Goal: Transaction & Acquisition: Purchase product/service

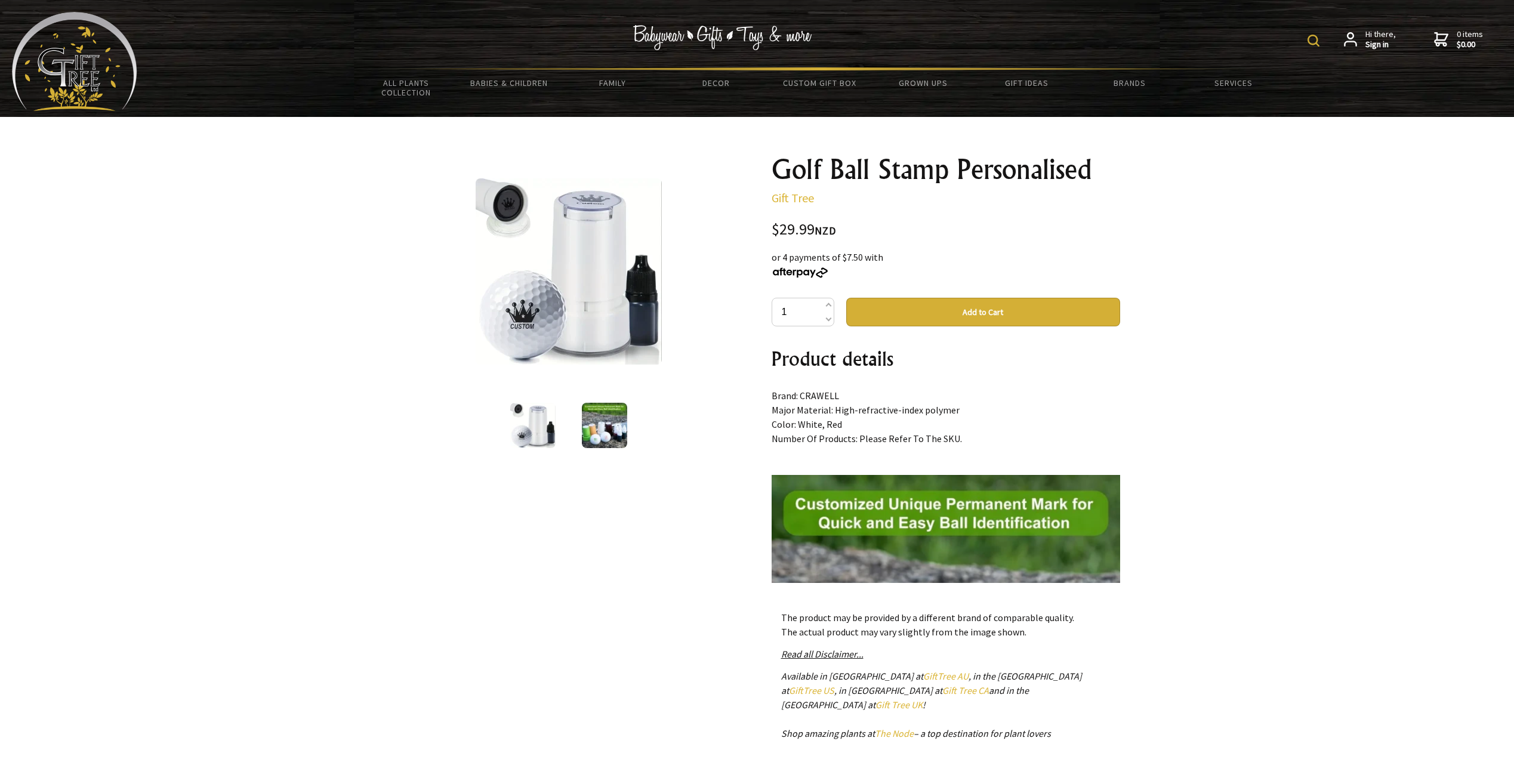
click at [954, 309] on button "Add to Cart" at bounding box center [983, 312] width 274 height 29
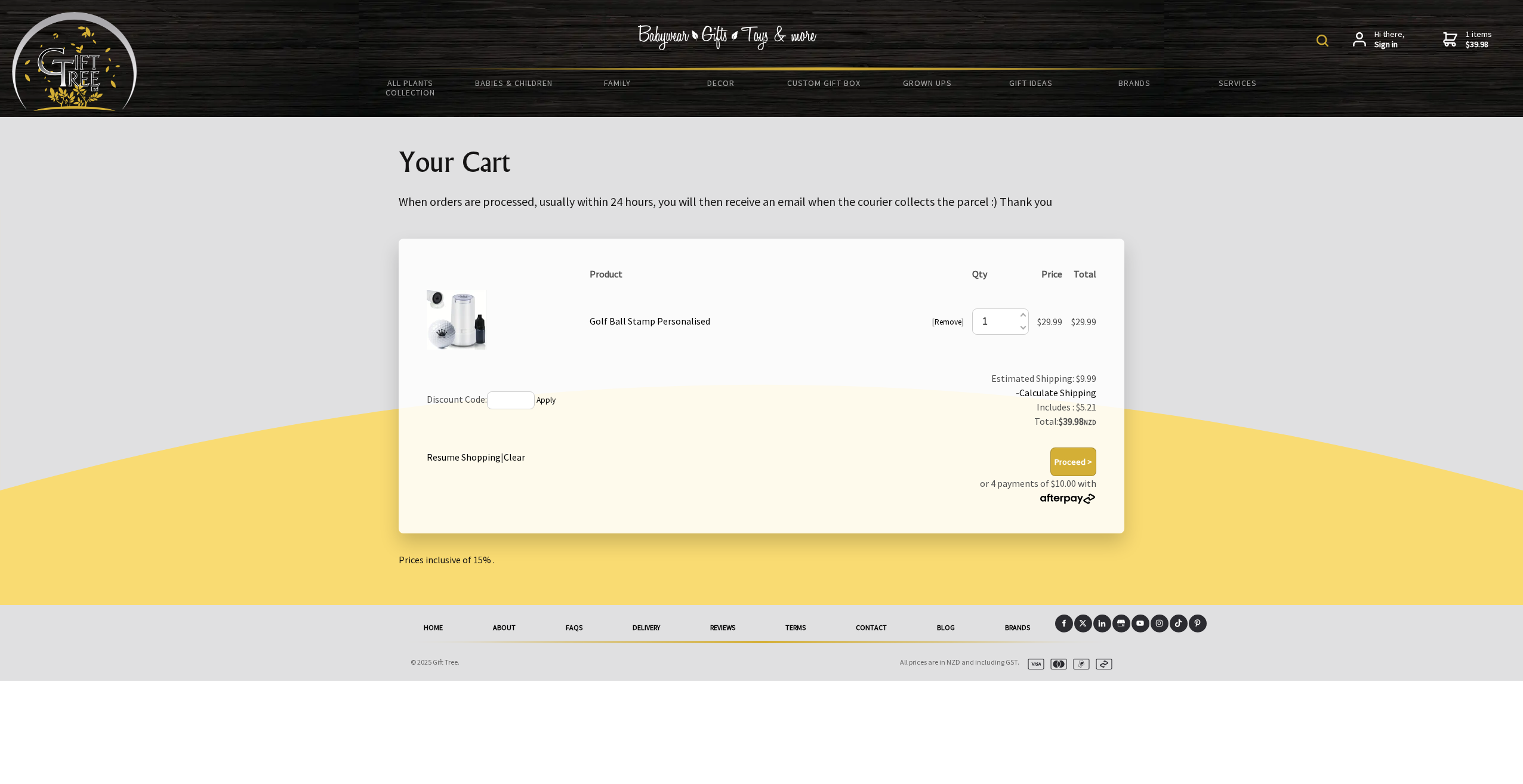
click at [1415, 368] on div at bounding box center [761, 407] width 1523 height 395
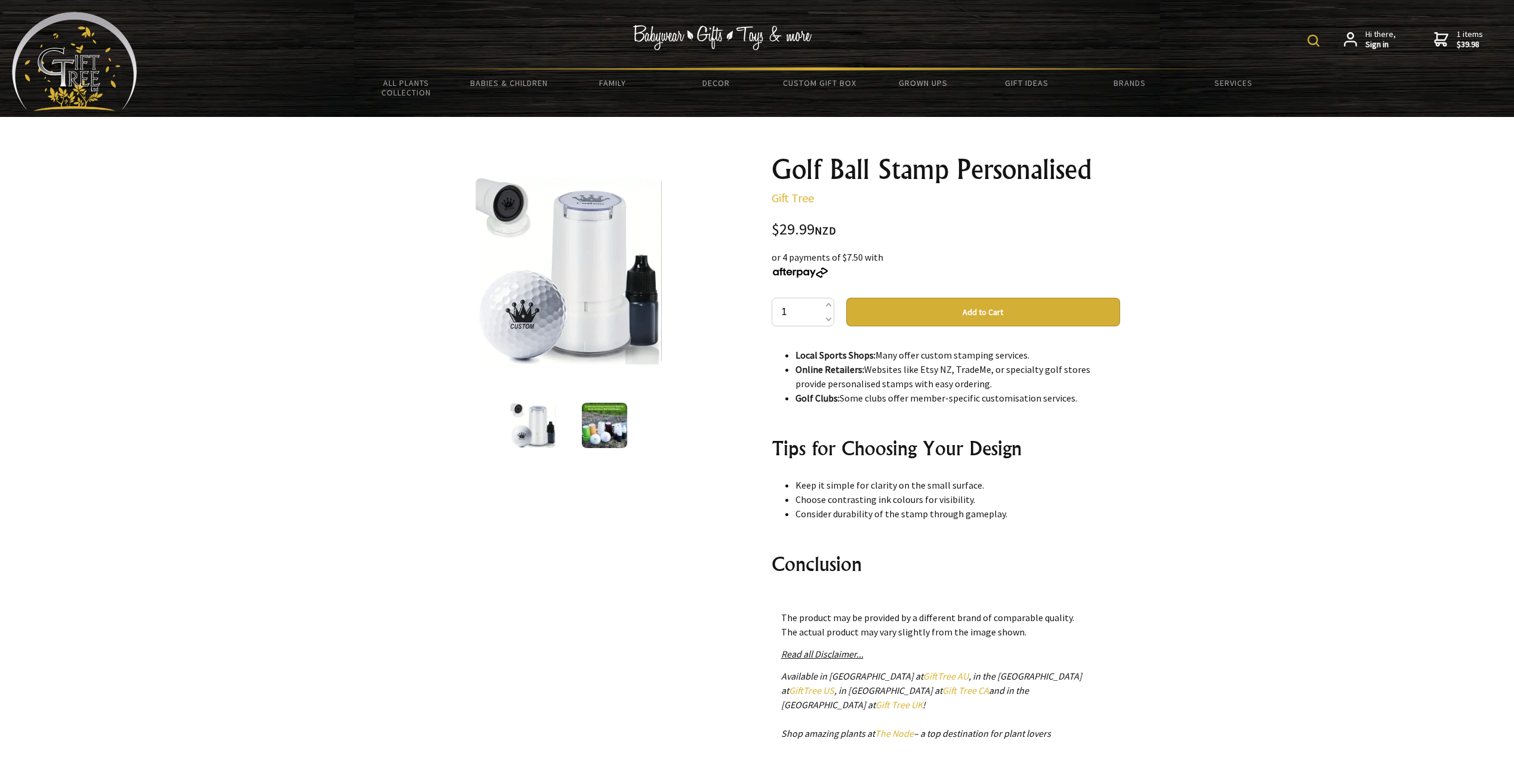
scroll to position [3255, 0]
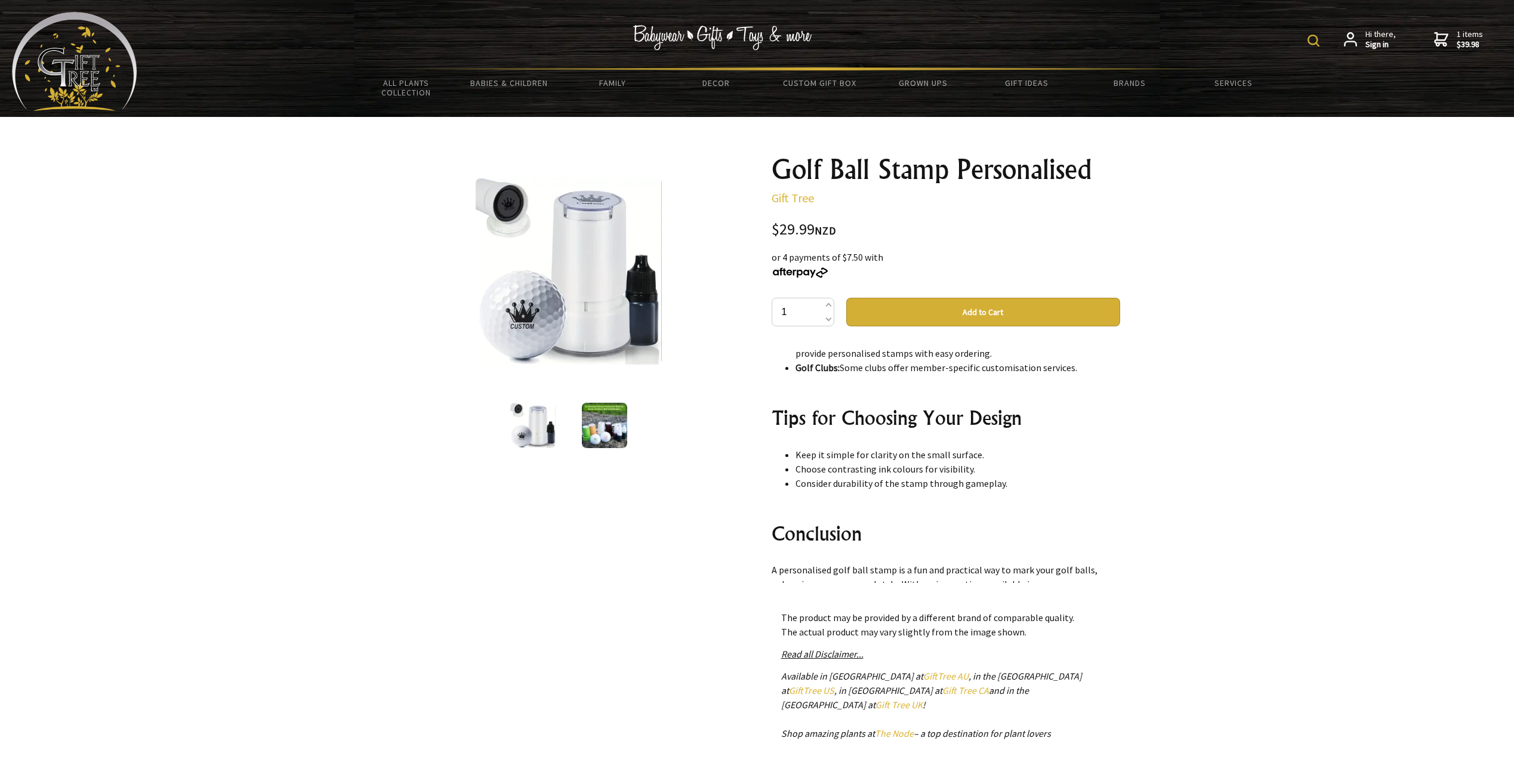
click at [1452, 38] on link "1 items $39.98" at bounding box center [1458, 40] width 49 height 21
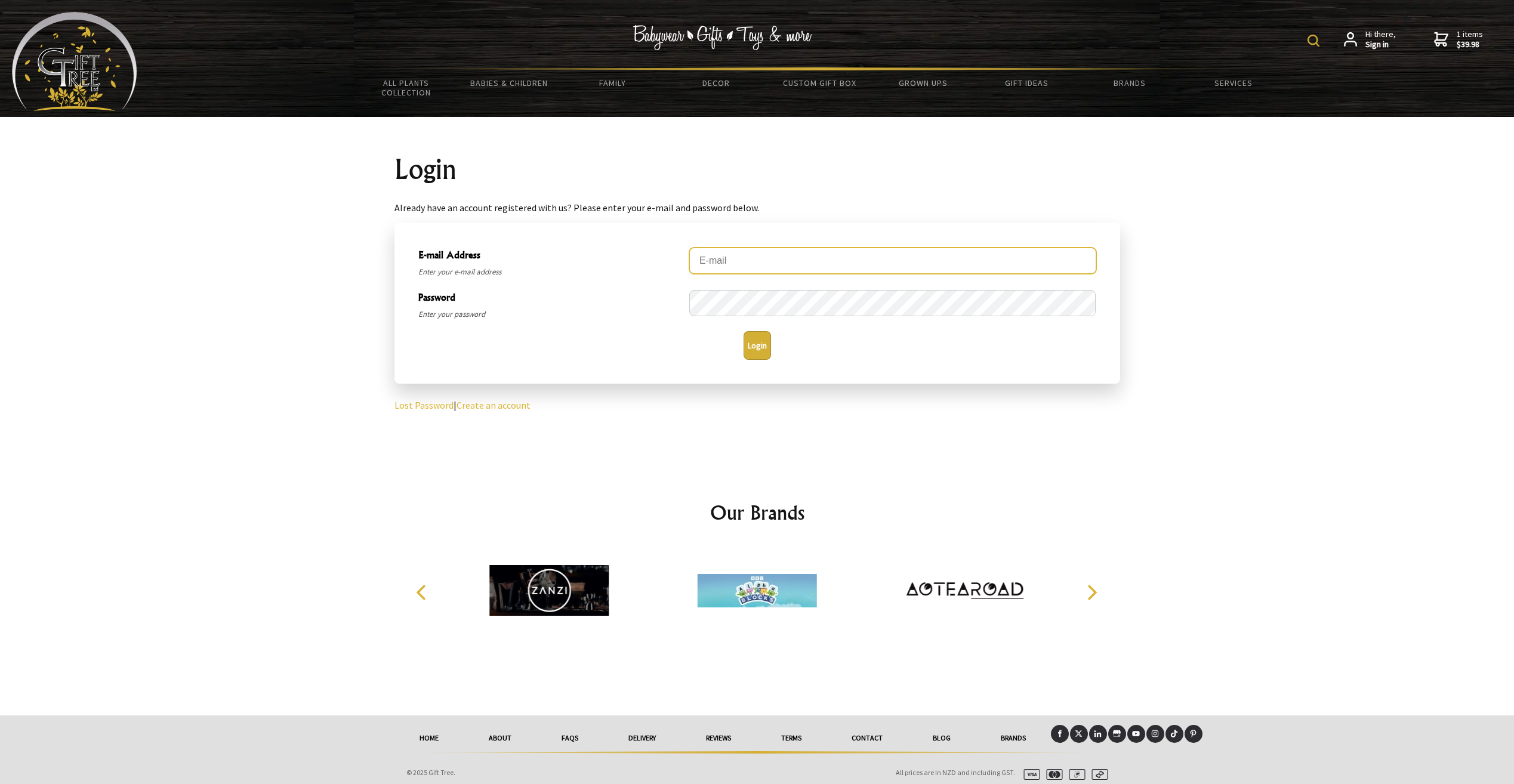
click at [798, 261] on input "E-mail Address" at bounding box center [893, 260] width 407 height 26
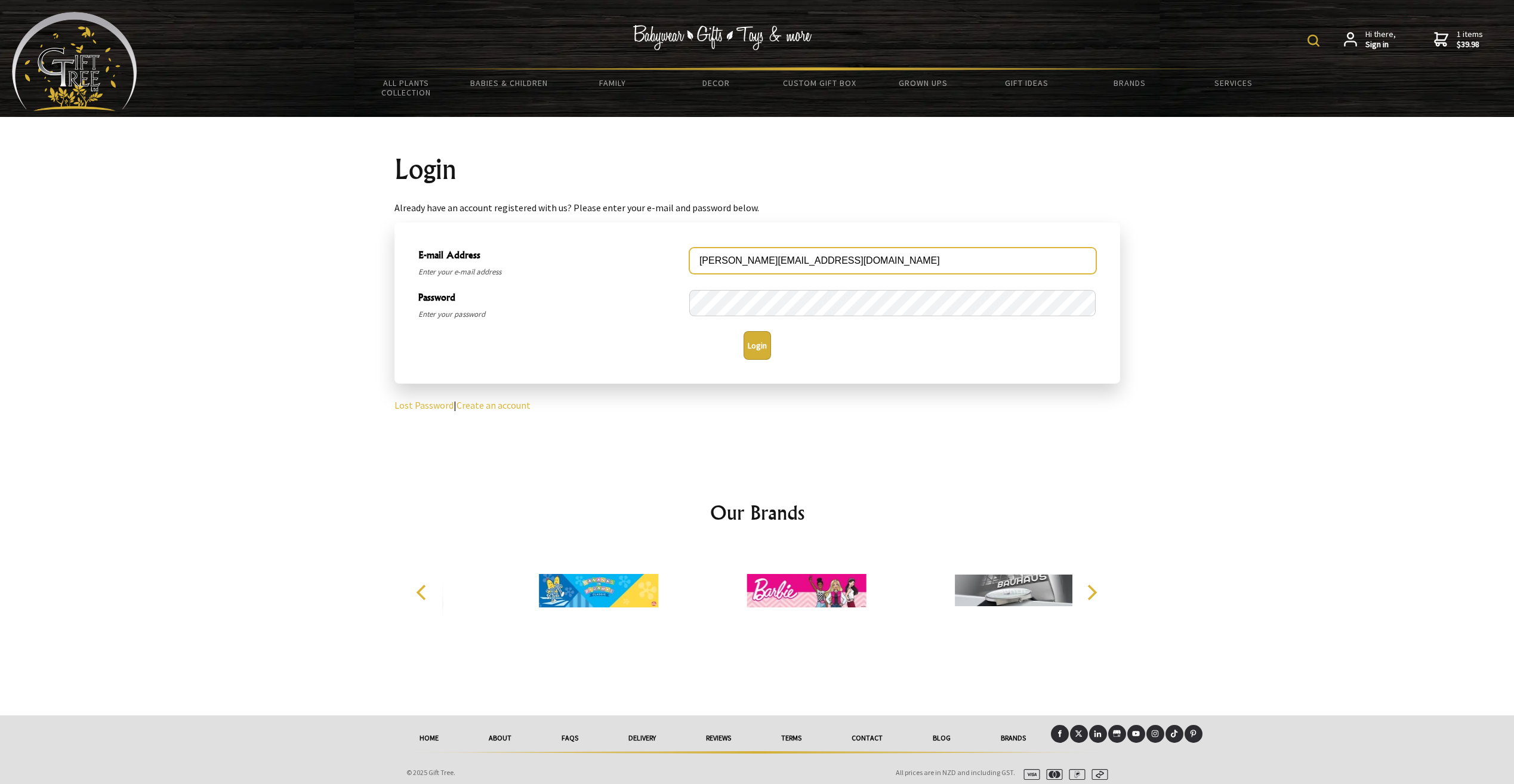
type input "j.a.matthews@xtra.co.nz"
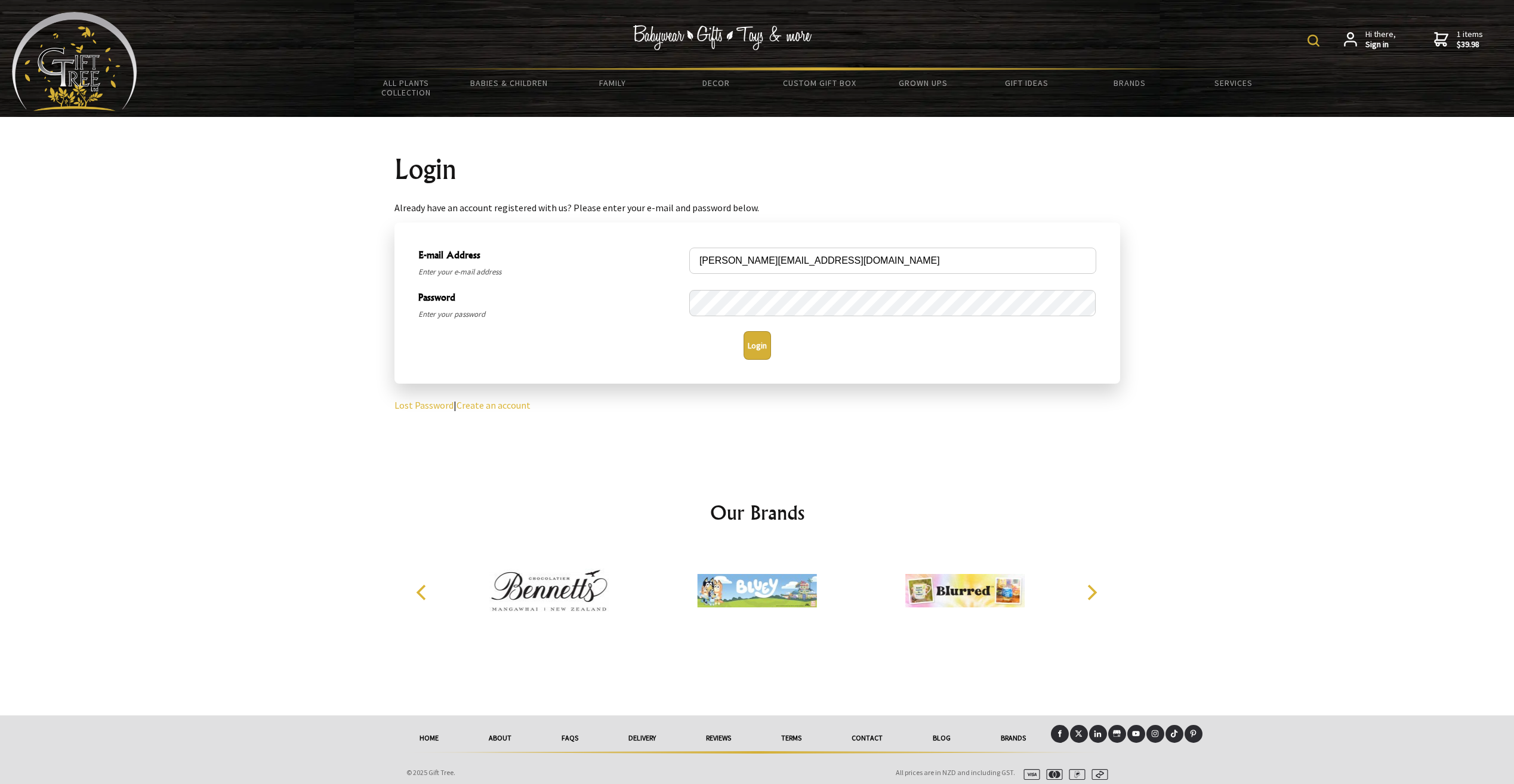
click at [746, 341] on button "Login" at bounding box center [757, 345] width 27 height 29
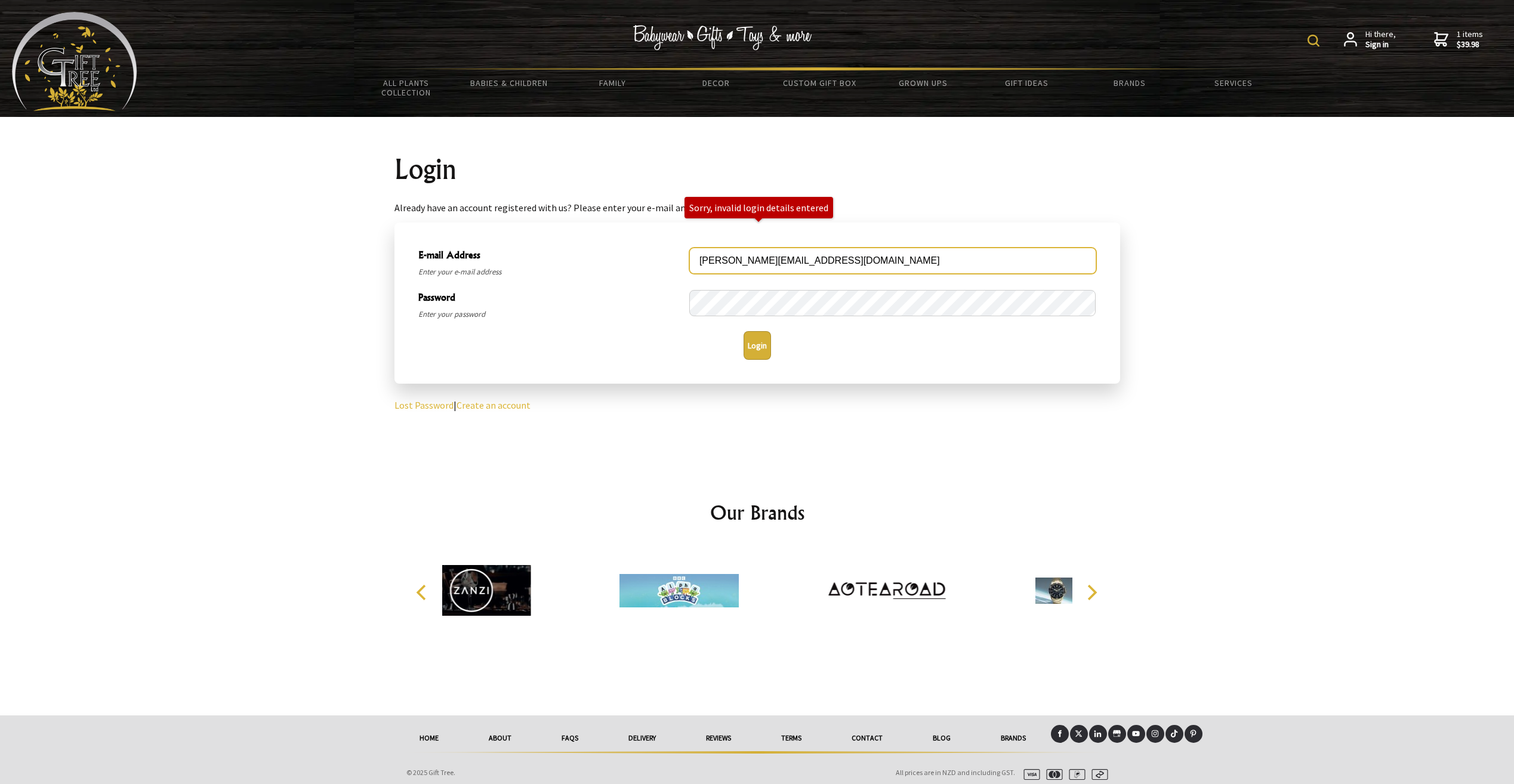
drag, startPoint x: 810, startPoint y: 260, endPoint x: 660, endPoint y: 258, distance: 150.0
click at [660, 258] on div "E-mail Address Enter your e-mail address j.a.matthews@xtra.co.nz" at bounding box center [757, 262] width 688 height 42
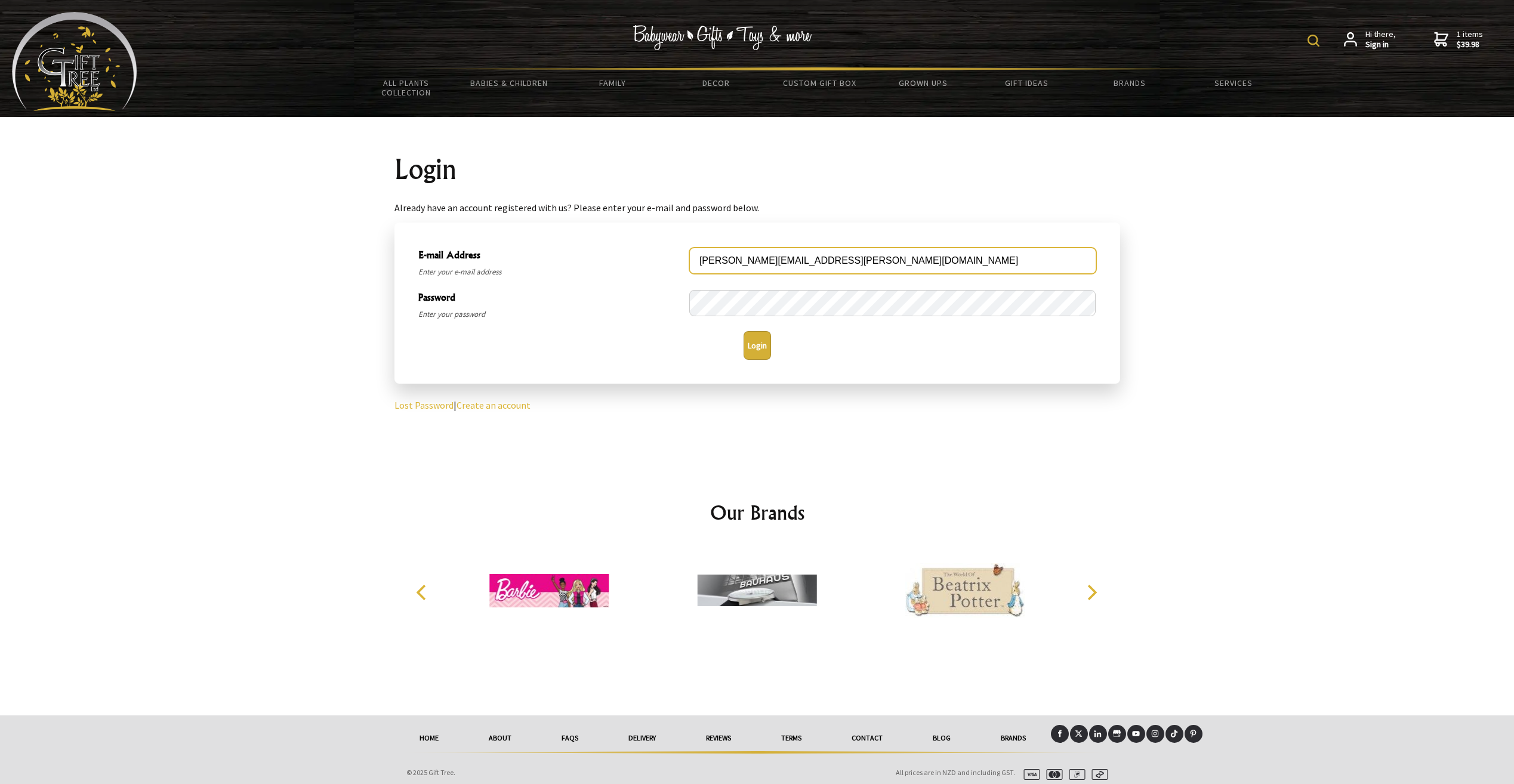
type input "[PERSON_NAME][EMAIL_ADDRESS][PERSON_NAME][DOMAIN_NAME]"
click at [754, 336] on button "Login" at bounding box center [757, 345] width 27 height 29
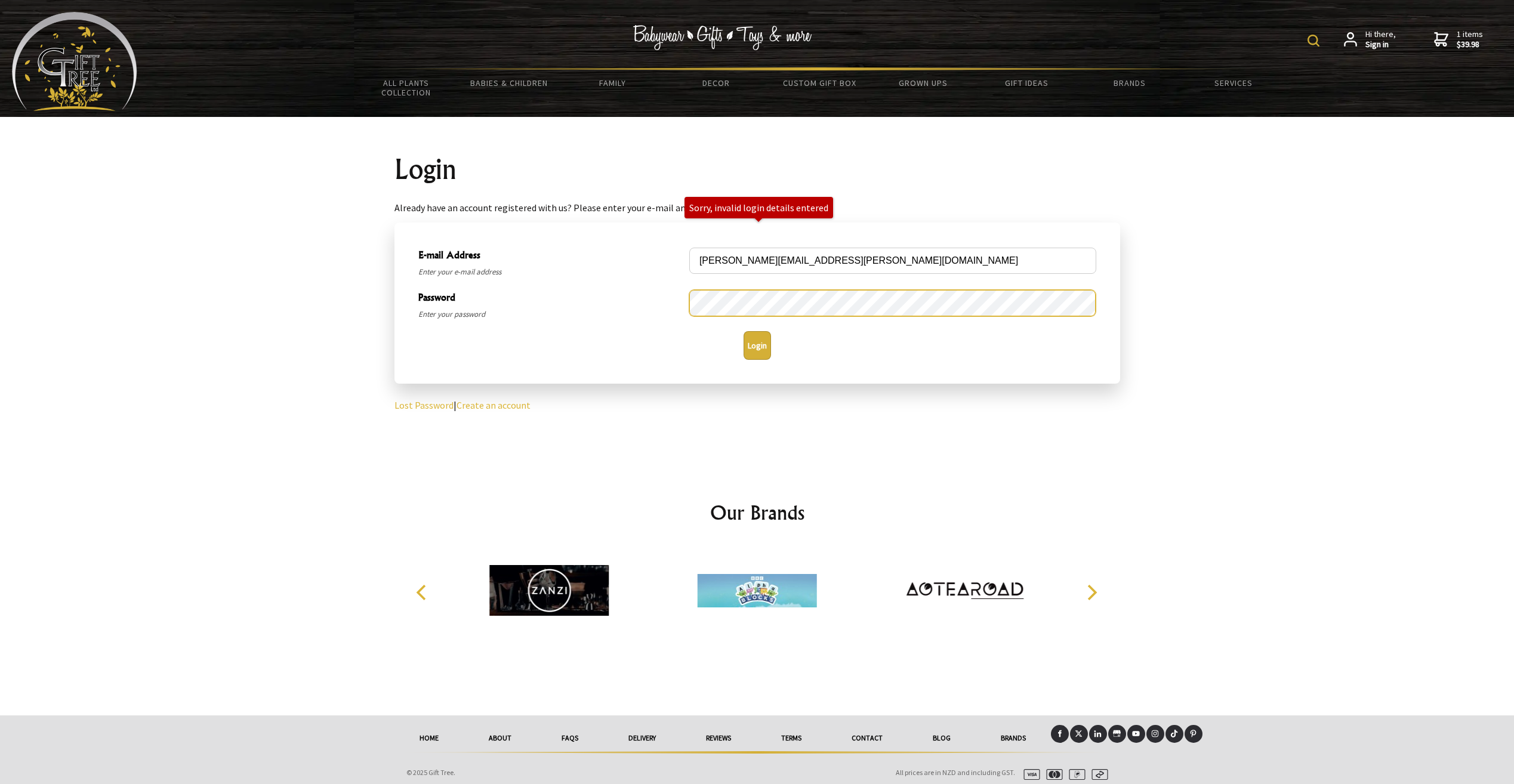
click at [651, 298] on div "Password Enter your password" at bounding box center [757, 305] width 688 height 42
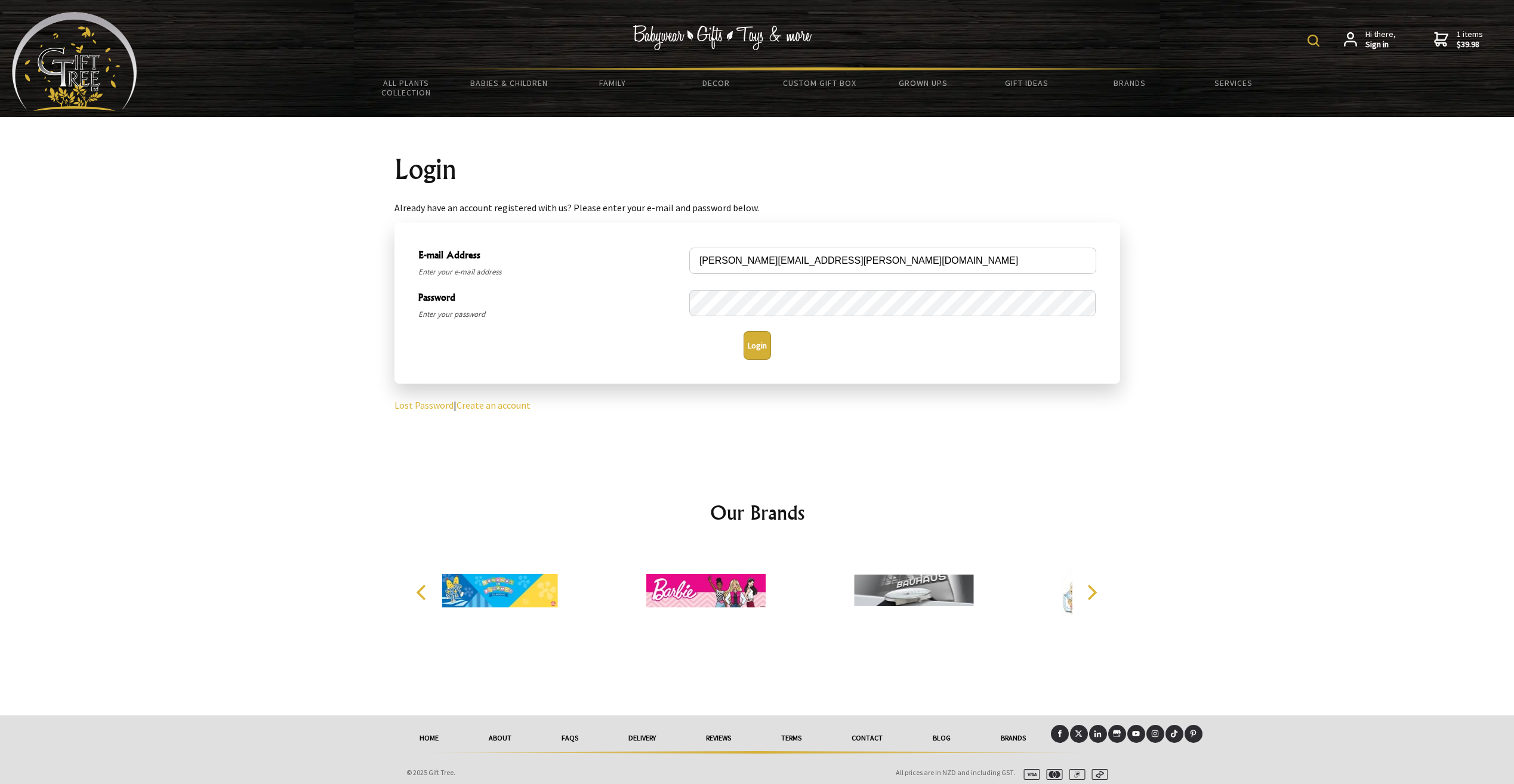
click at [752, 339] on button "Login" at bounding box center [757, 345] width 27 height 29
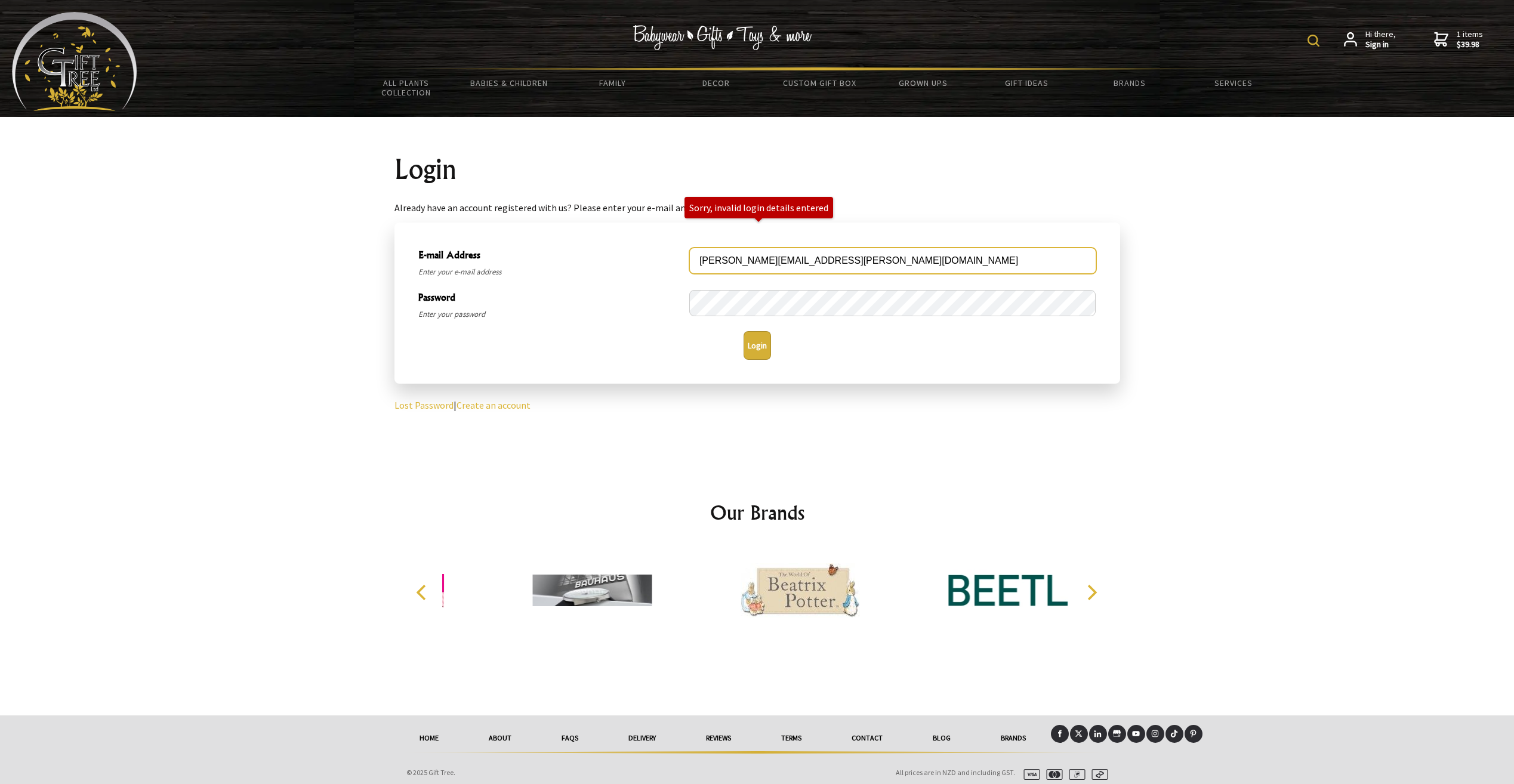
drag, startPoint x: 867, startPoint y: 265, endPoint x: 651, endPoint y: 276, distance: 216.3
click at [651, 276] on div "E-mail Address Enter your e-mail address jane.matthews@matthewslaw.co.nz" at bounding box center [757, 262] width 688 height 42
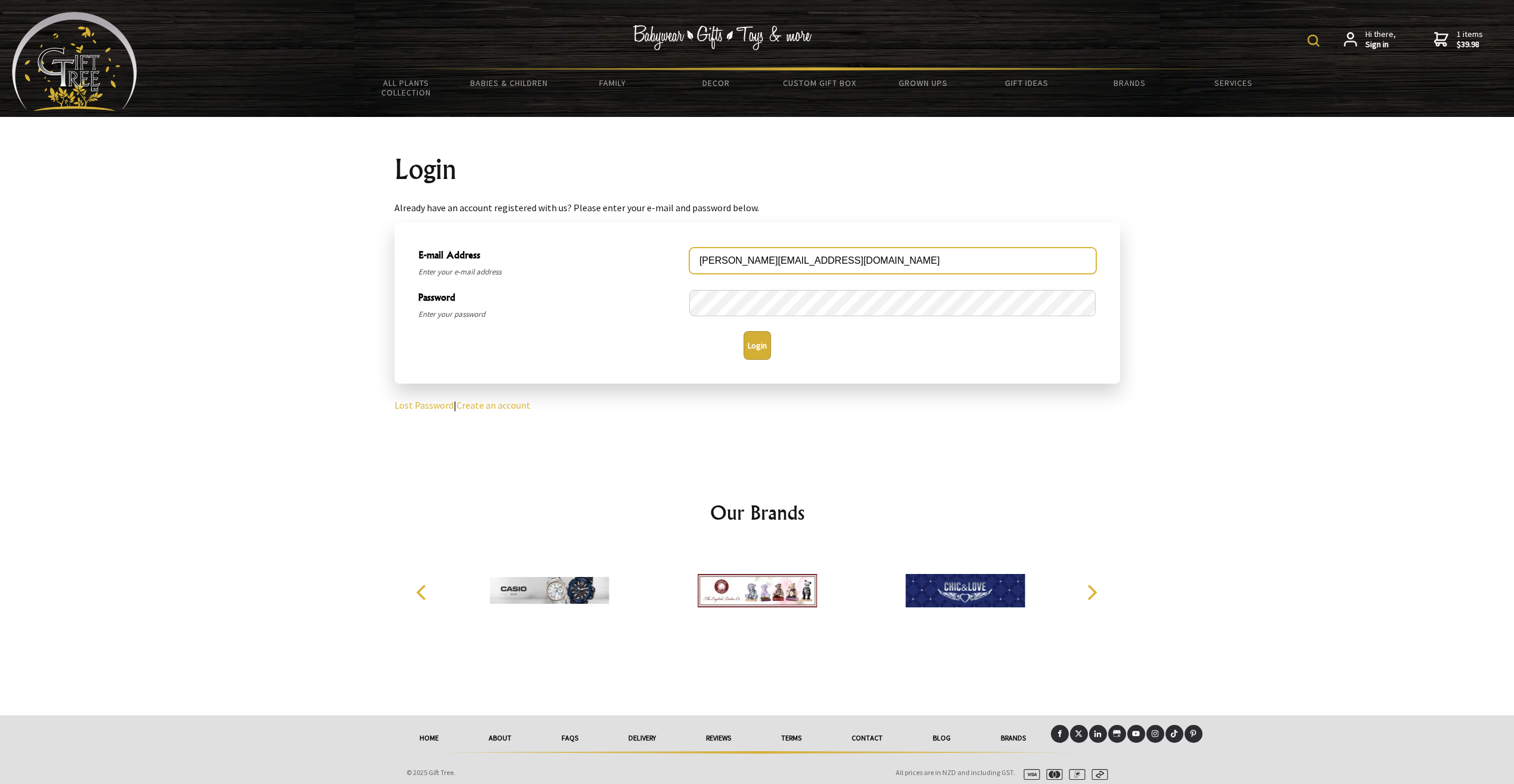
type input "[PERSON_NAME][EMAIL_ADDRESS][DOMAIN_NAME]"
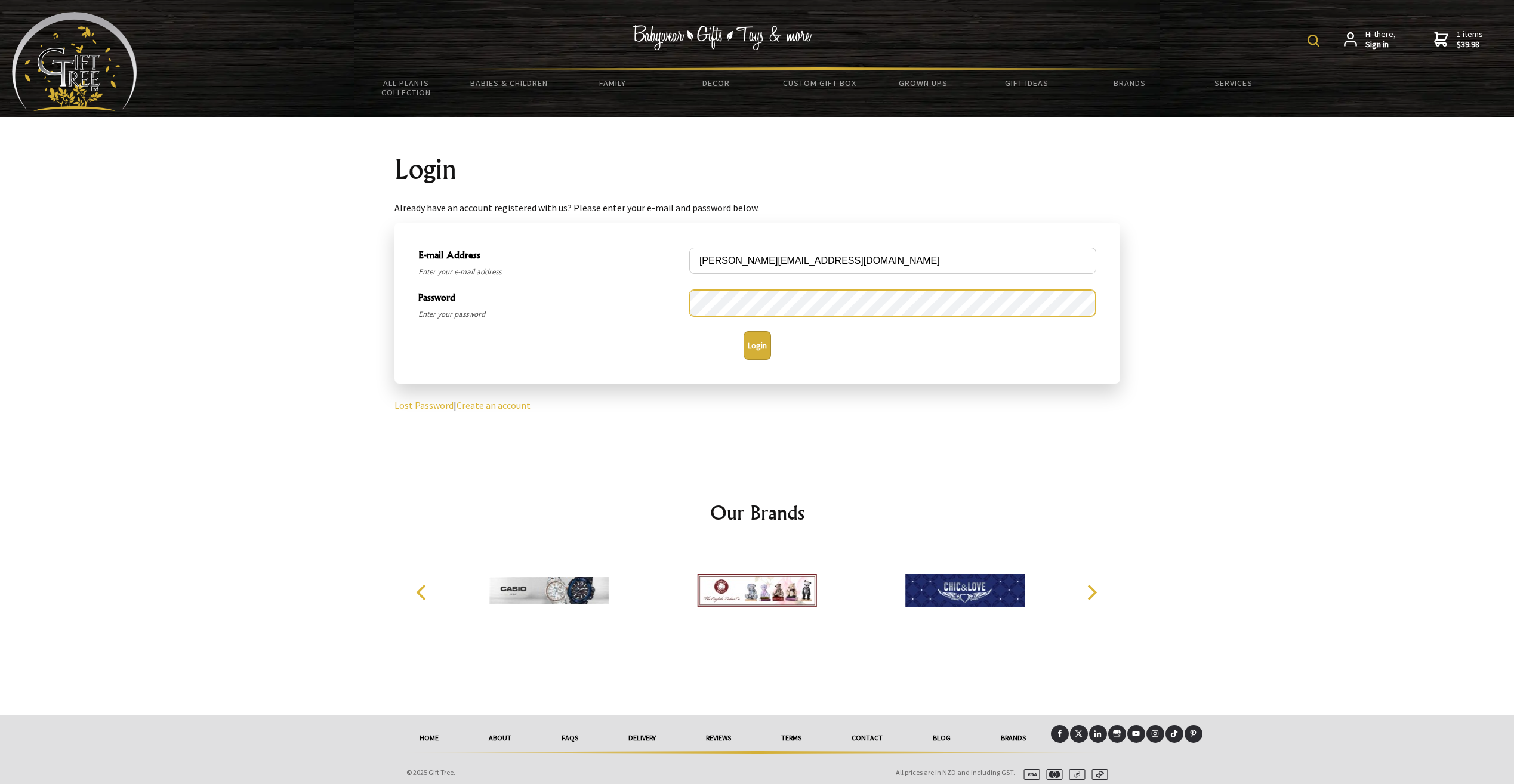
click at [658, 296] on div "Password Enter your password" at bounding box center [757, 305] width 688 height 42
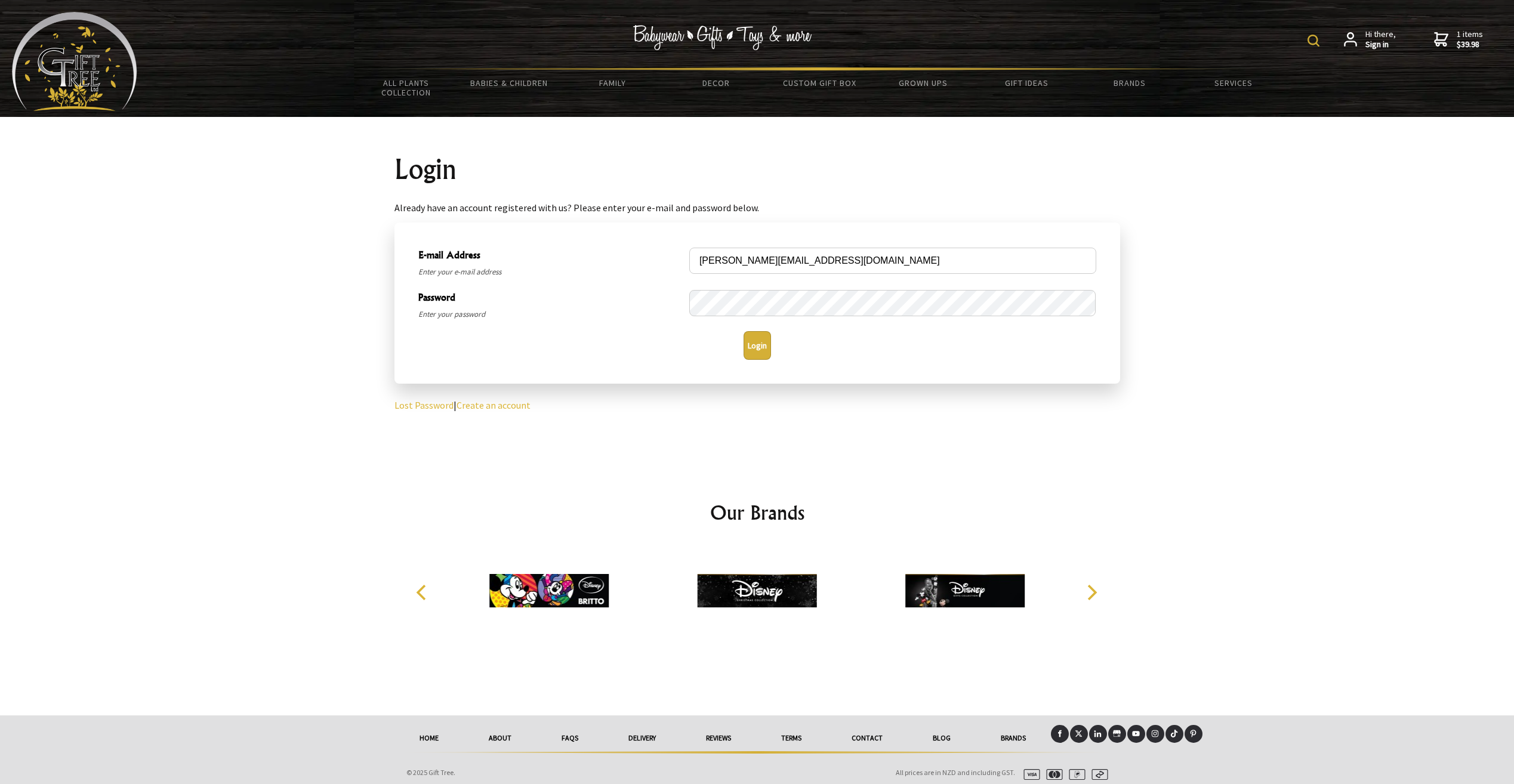
click at [763, 340] on button "Login" at bounding box center [757, 345] width 27 height 29
